Goal: Task Accomplishment & Management: Use online tool/utility

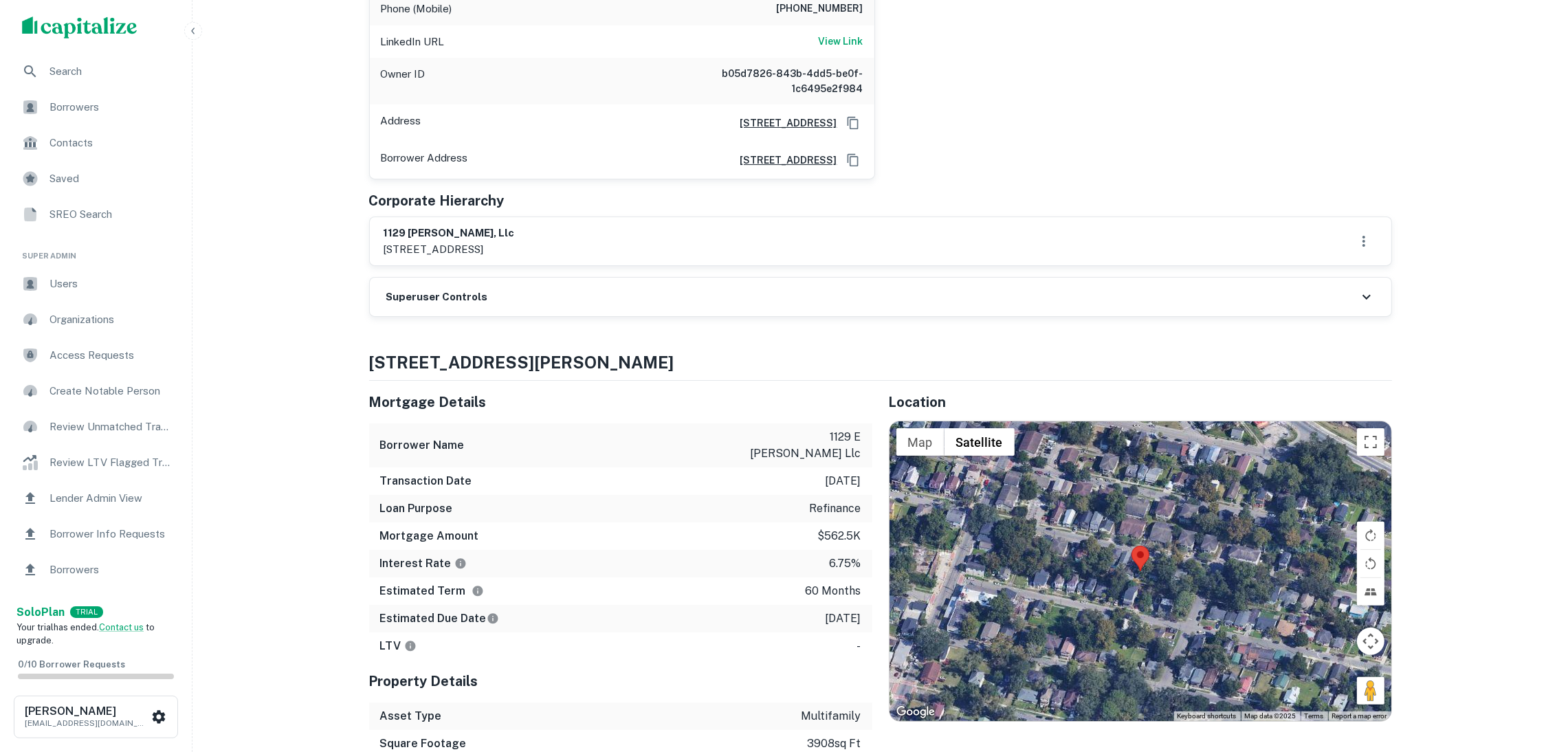
scroll to position [400, 0]
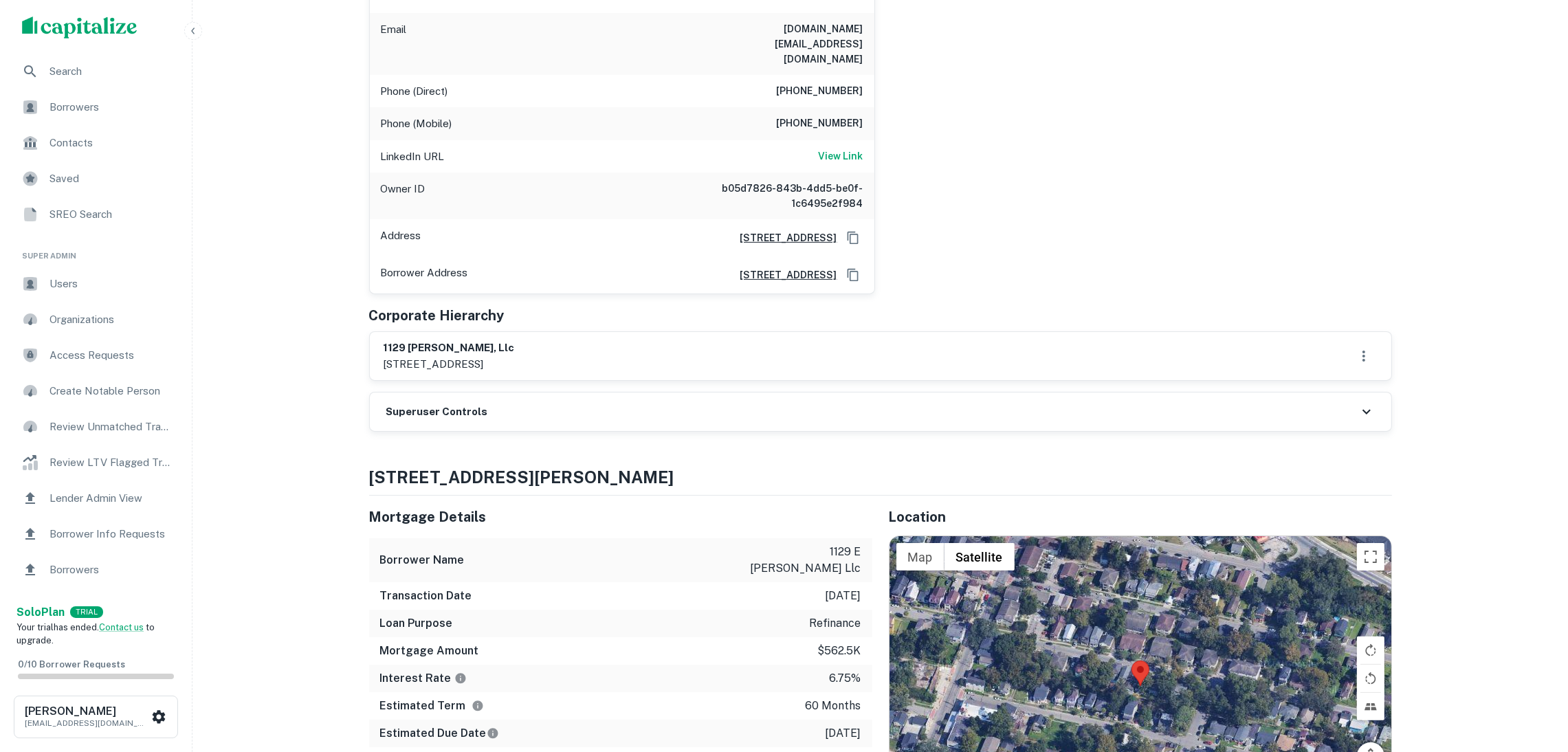
drag, startPoint x: 633, startPoint y: 458, endPoint x: 707, endPoint y: 479, distance: 76.9
click at [633, 431] on div "Superuser Controls" at bounding box center [881, 411] width 1021 height 39
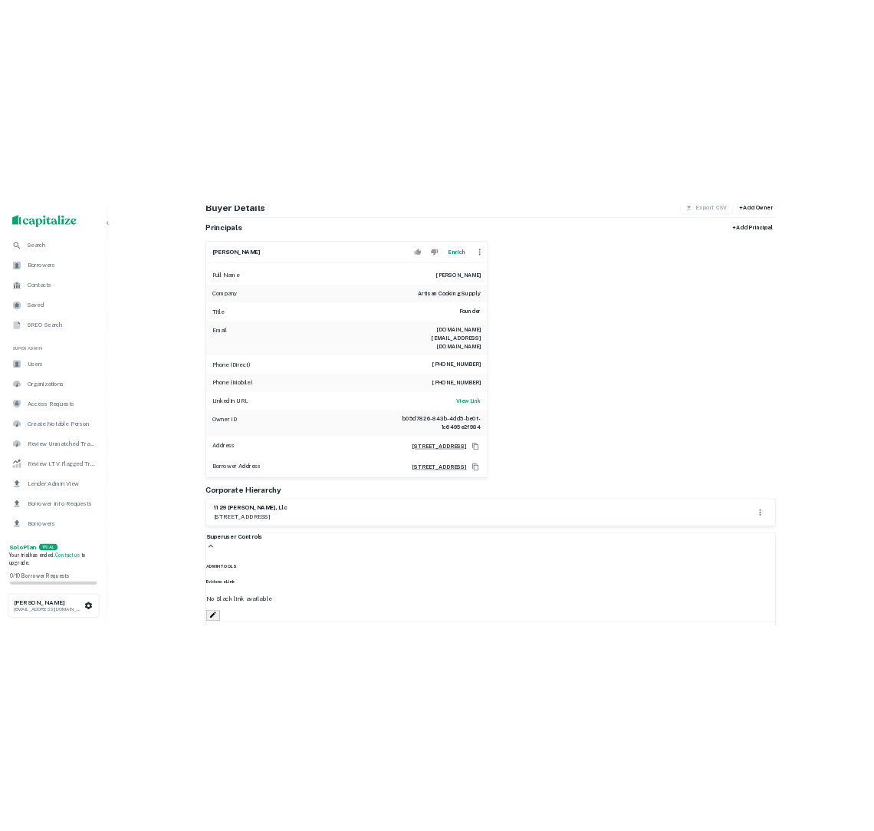
scroll to position [0, 0]
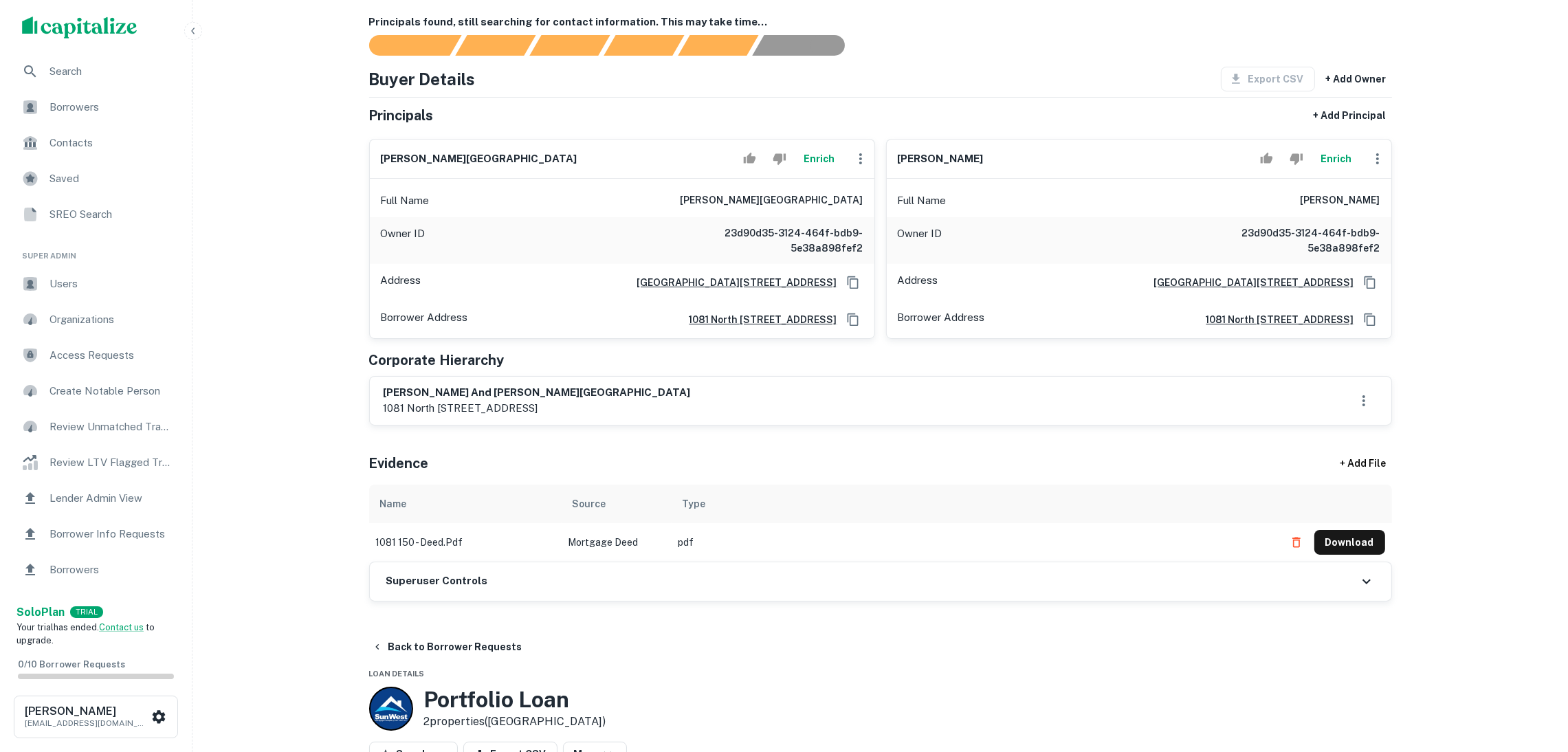
scroll to position [308, 0]
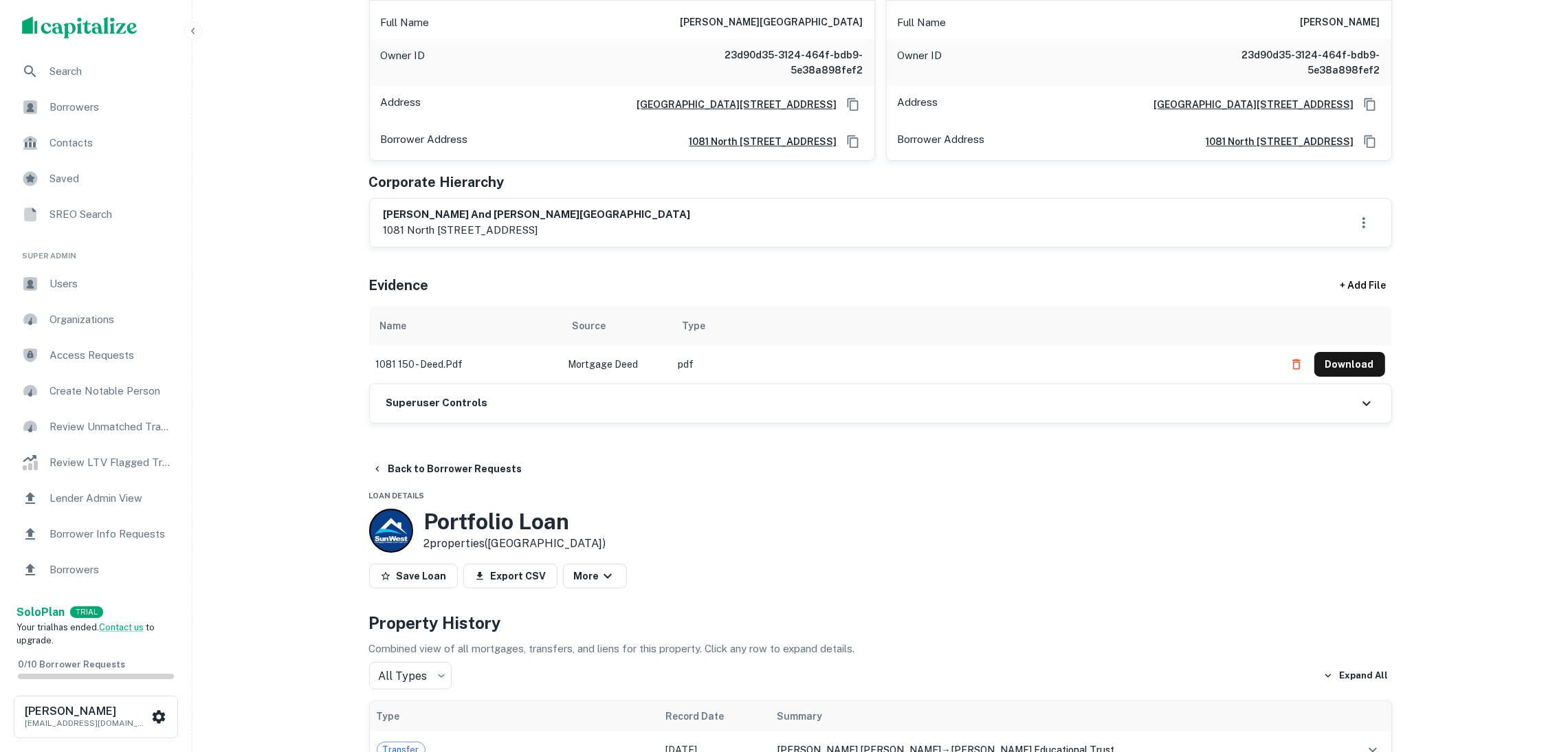
click at [592, 409] on div "Superuser Controls" at bounding box center [881, 403] width 1021 height 39
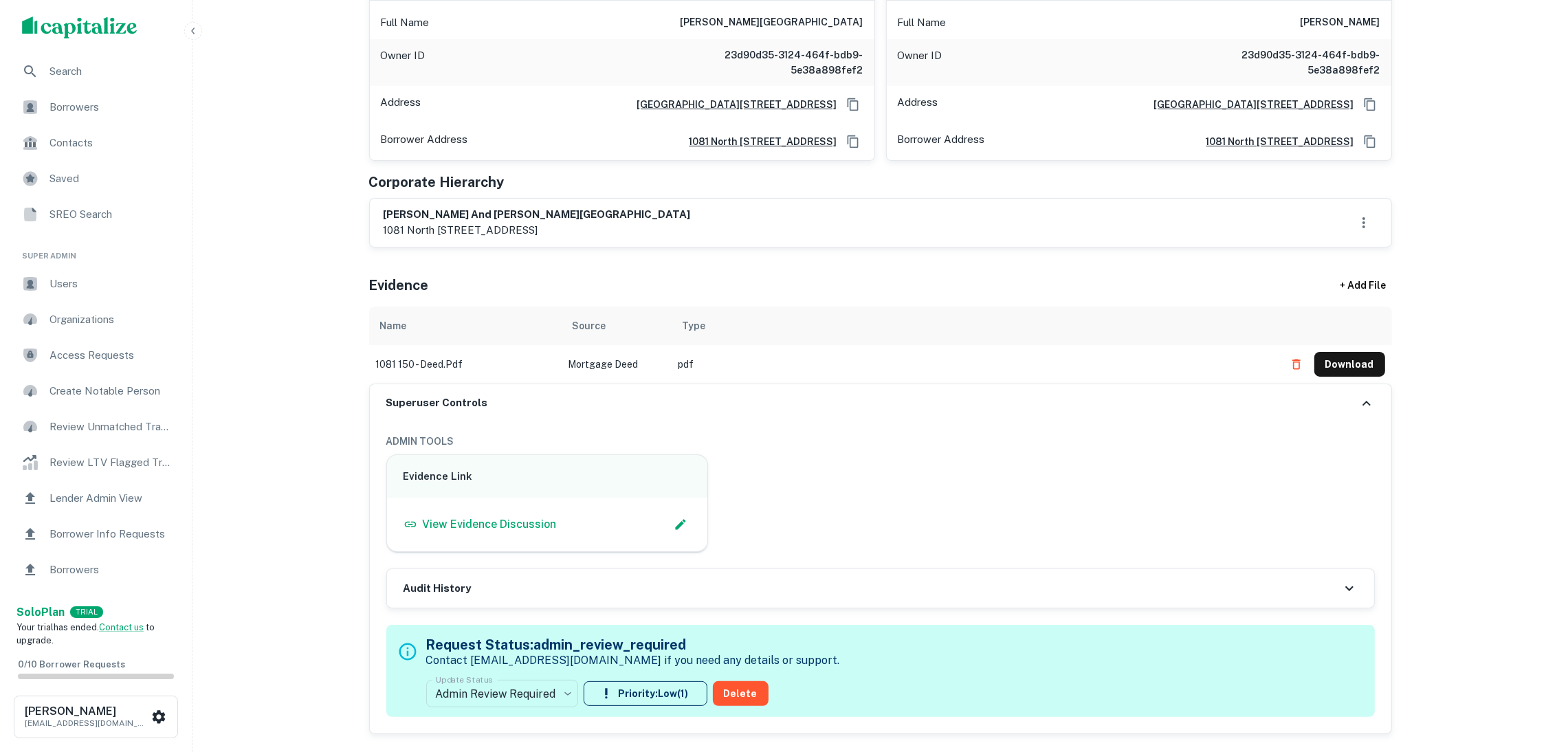
click at [555, 598] on div "Audit History" at bounding box center [881, 588] width 987 height 39
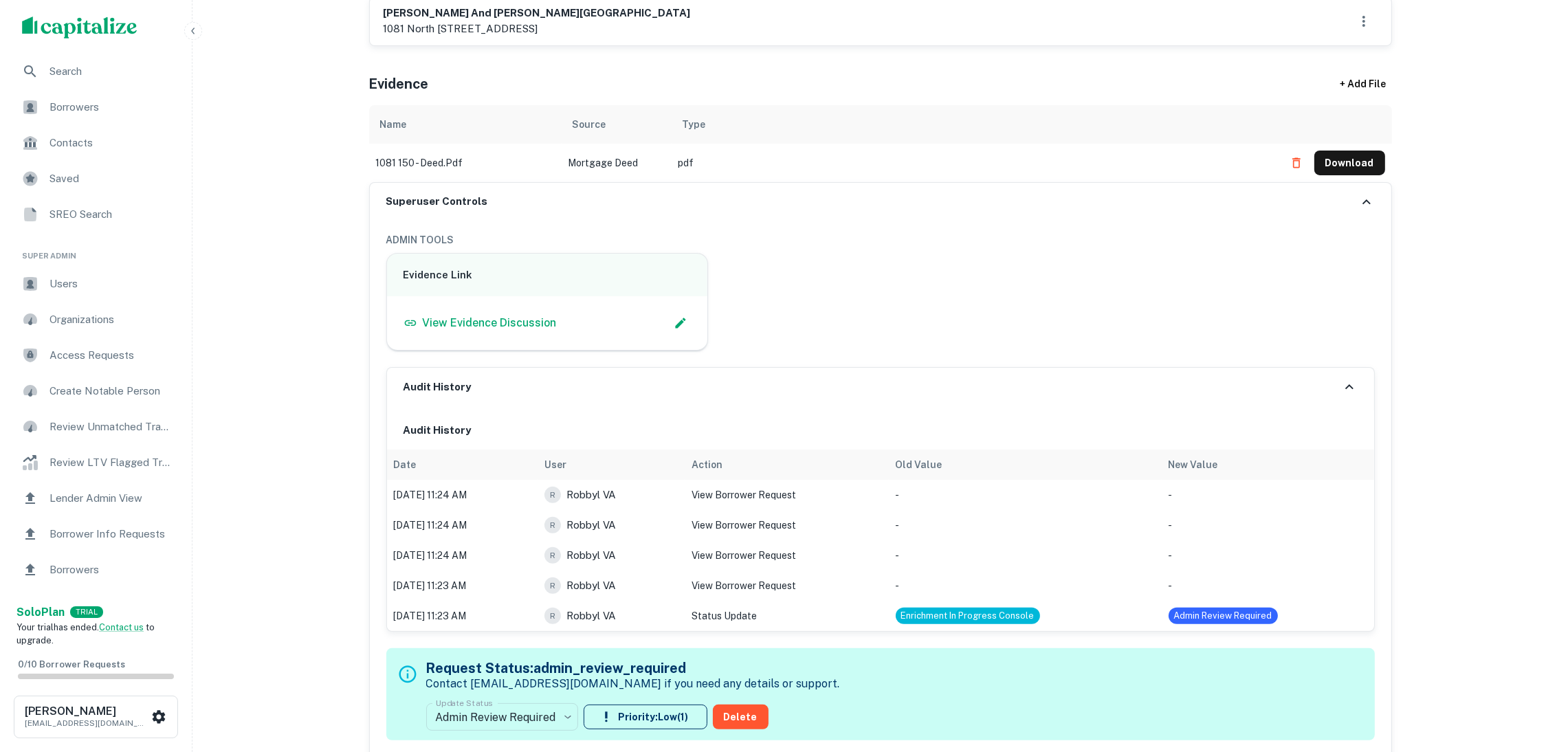
scroll to position [515, 0]
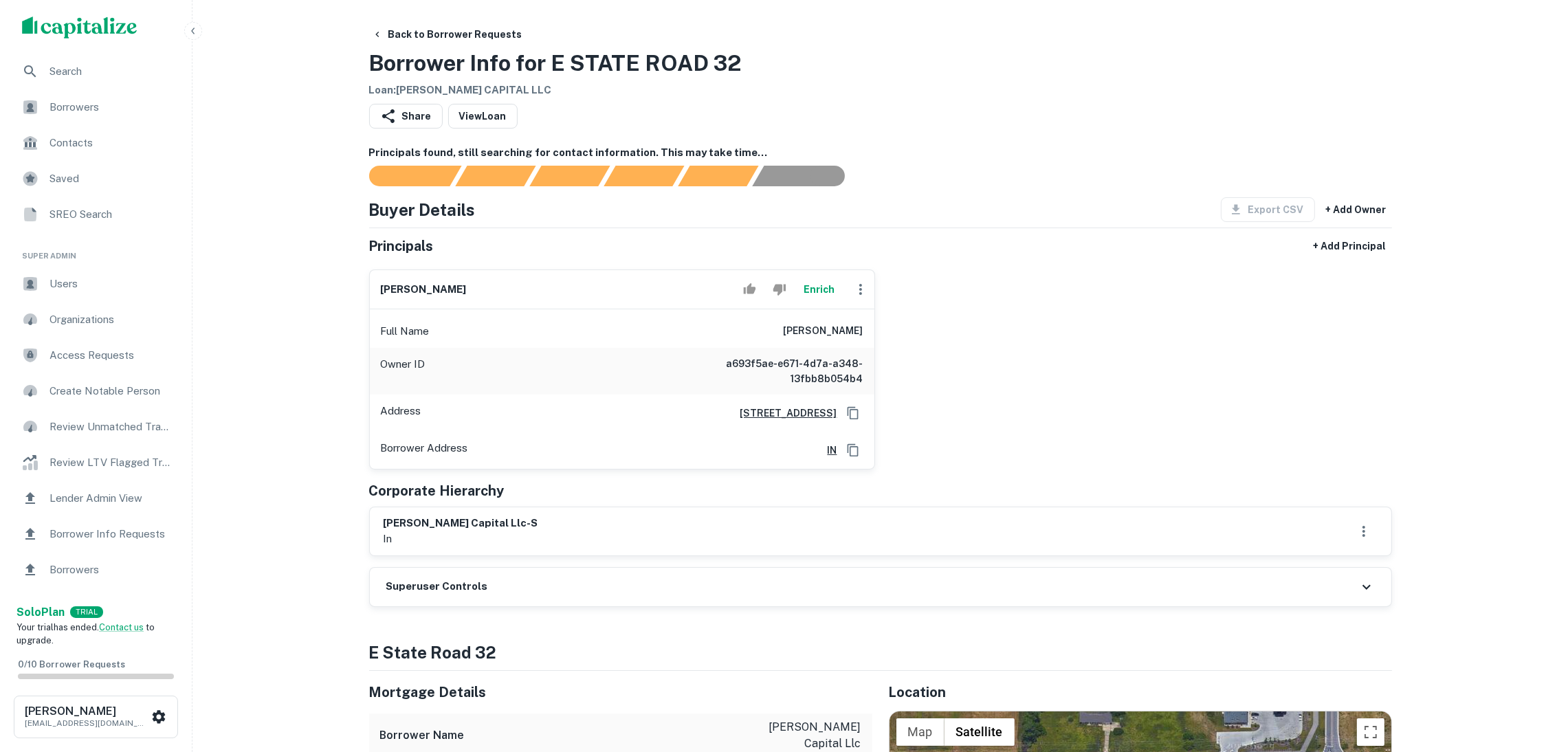
drag, startPoint x: 526, startPoint y: 303, endPoint x: 391, endPoint y: 286, distance: 136.1
click at [374, 286] on div "stacy marie fisher Enrich" at bounding box center [622, 290] width 504 height 39
copy h6 "stacy marie fisher"
click at [846, 417] on icon "Copy Address" at bounding box center [852, 412] width 13 height 13
